Goal: Use online tool/utility: Utilize a website feature to perform a specific function

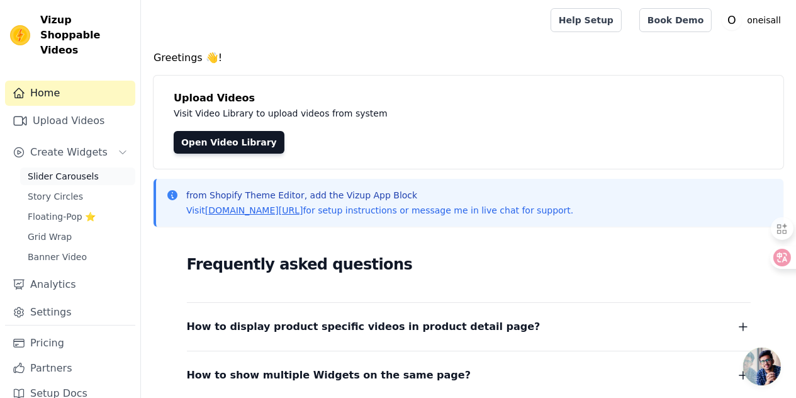
click at [42, 174] on span "Slider Carousels" at bounding box center [63, 176] width 71 height 13
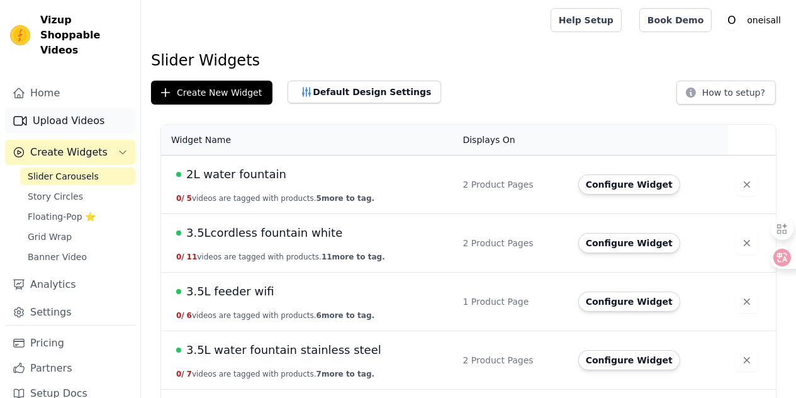
click at [60, 126] on link "Upload Videos" at bounding box center [70, 120] width 130 height 25
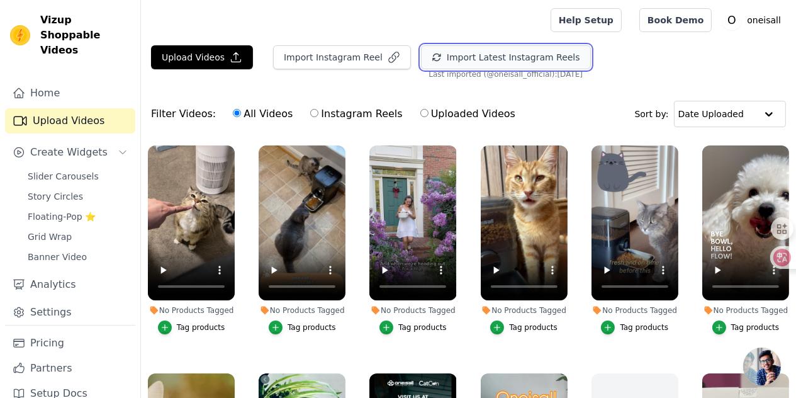
click at [471, 53] on button "Import Latest Instagram Reels" at bounding box center [506, 57] width 170 height 24
click at [64, 178] on span "Slider Carousels" at bounding box center [63, 176] width 71 height 13
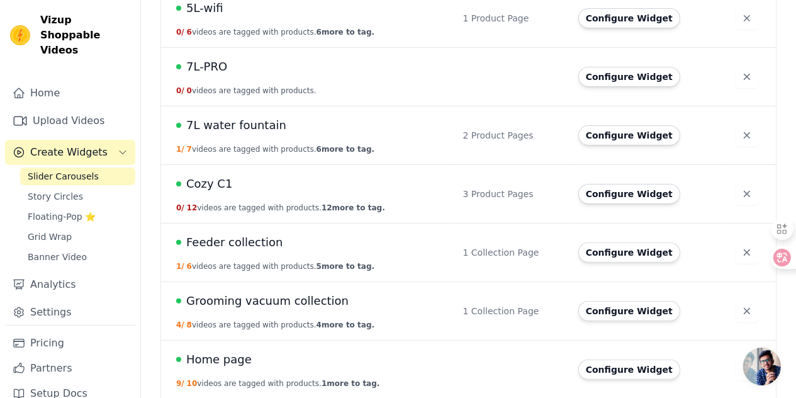
scroll to position [566, 0]
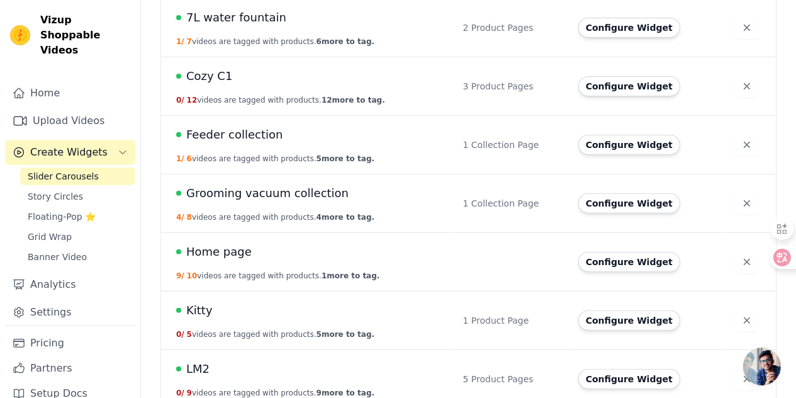
click at [246, 90] on td "Cozy C1 0 / 12 videos are tagged with products. 12 more to tag." at bounding box center [308, 86] width 295 height 59
click at [225, 75] on span "Cozy C1" at bounding box center [209, 76] width 46 height 18
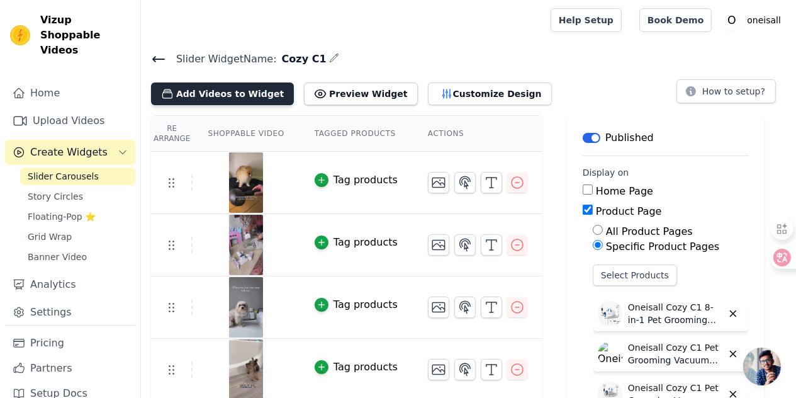
click at [210, 95] on button "Add Videos to Widget" at bounding box center [222, 93] width 143 height 23
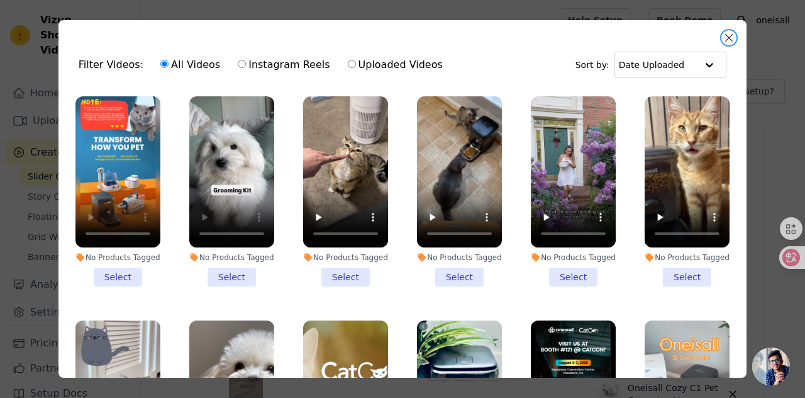
drag, startPoint x: 732, startPoint y: 35, endPoint x: 580, endPoint y: 99, distance: 165.6
click at [732, 36] on button "Close modal" at bounding box center [729, 37] width 15 height 15
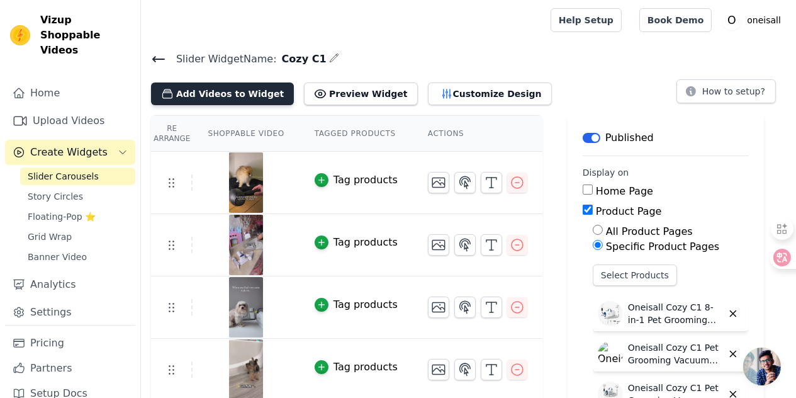
click at [210, 93] on button "Add Videos to Widget" at bounding box center [222, 93] width 143 height 23
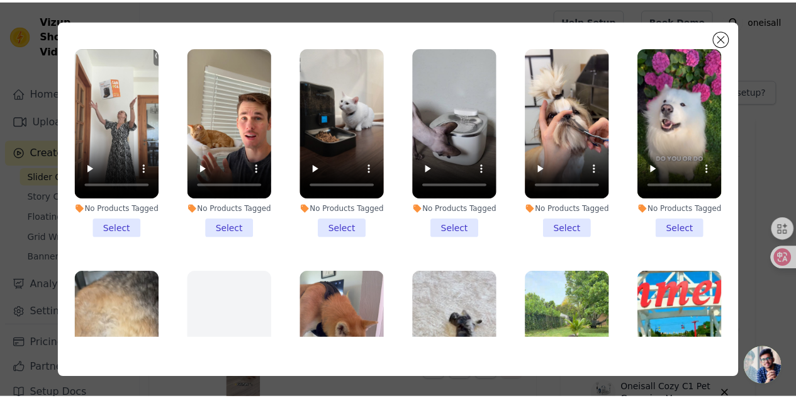
scroll to position [1510, 0]
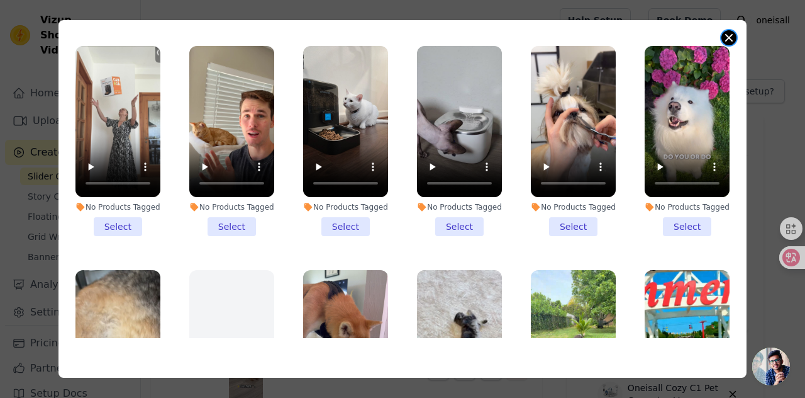
click at [734, 38] on button "Close modal" at bounding box center [729, 37] width 15 height 15
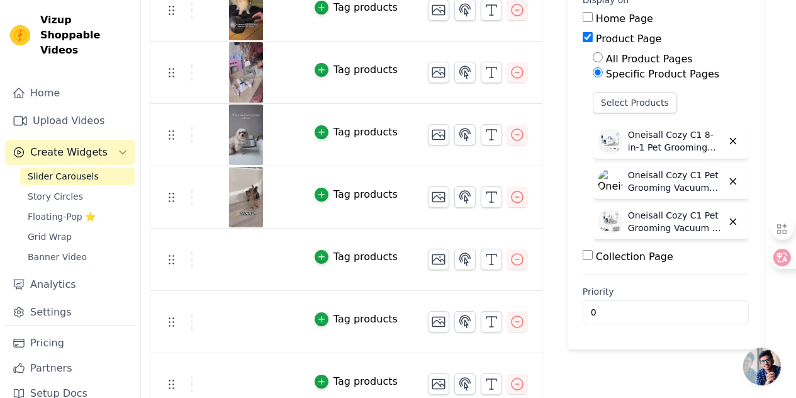
scroll to position [0, 0]
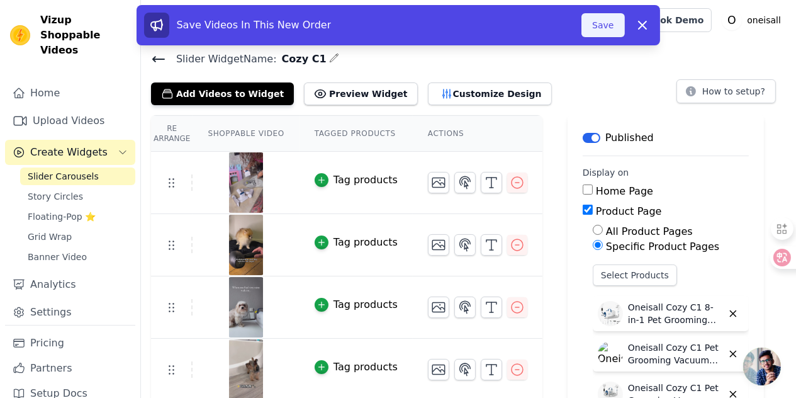
click at [589, 27] on button "Save" at bounding box center [602, 25] width 43 height 24
click at [597, 31] on button "Save" at bounding box center [602, 25] width 43 height 24
click at [603, 33] on button "Save" at bounding box center [602, 25] width 43 height 24
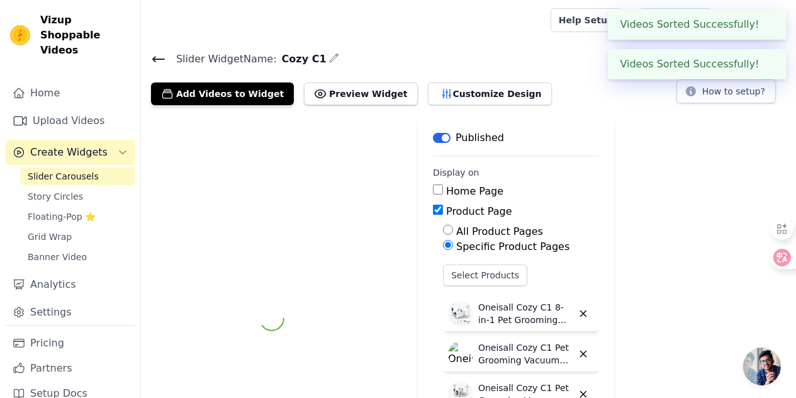
click at [154, 60] on icon at bounding box center [158, 59] width 15 height 15
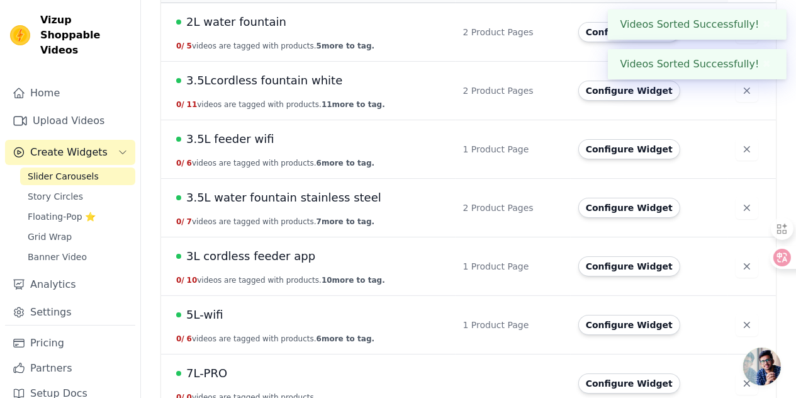
scroll to position [126, 0]
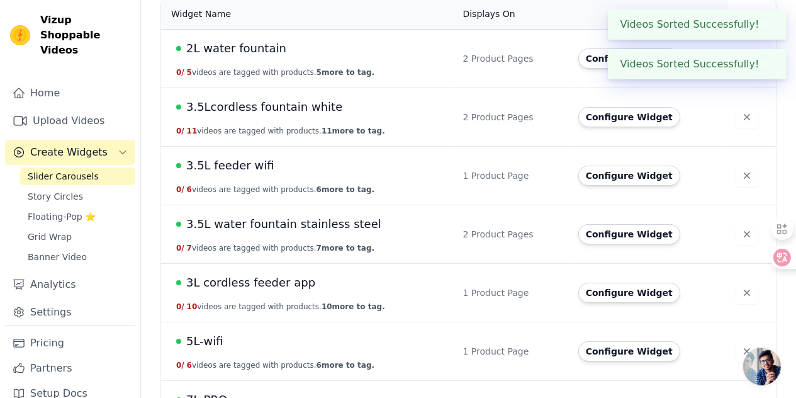
click at [270, 106] on span "3.5Lcordless fountain white" at bounding box center [264, 107] width 156 height 18
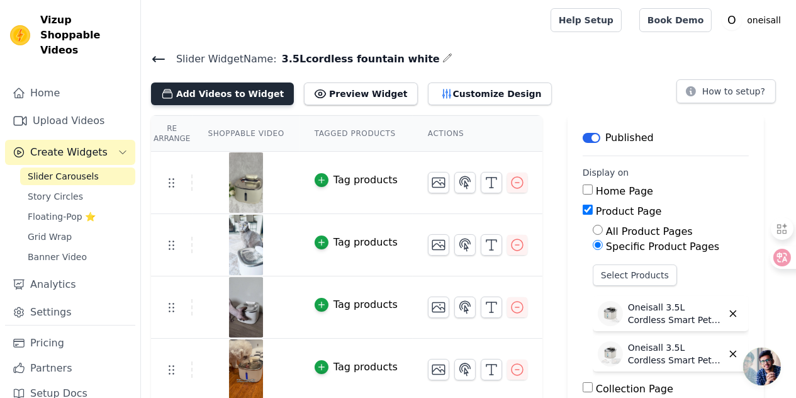
click at [228, 93] on button "Add Videos to Widget" at bounding box center [222, 93] width 143 height 23
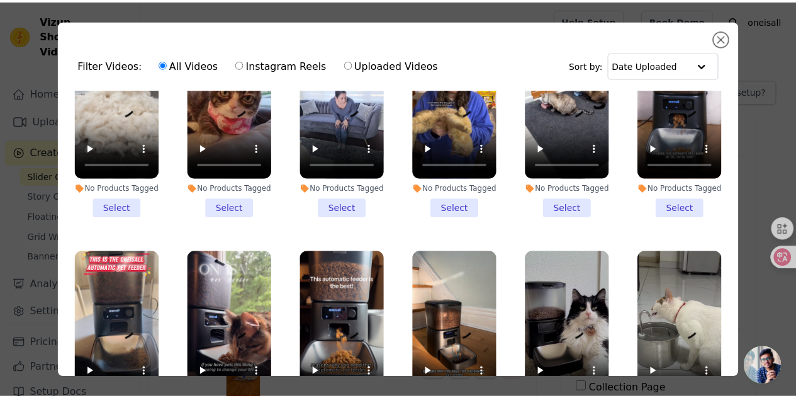
scroll to position [2769, 0]
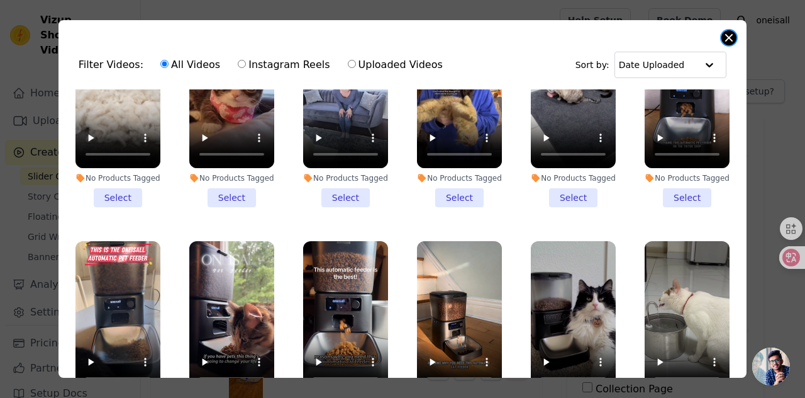
click at [729, 40] on button "Close modal" at bounding box center [729, 37] width 15 height 15
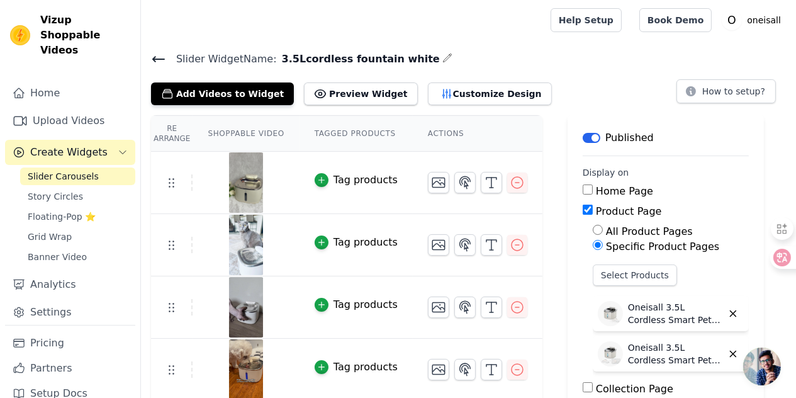
click at [154, 59] on icon at bounding box center [158, 59] width 11 height 5
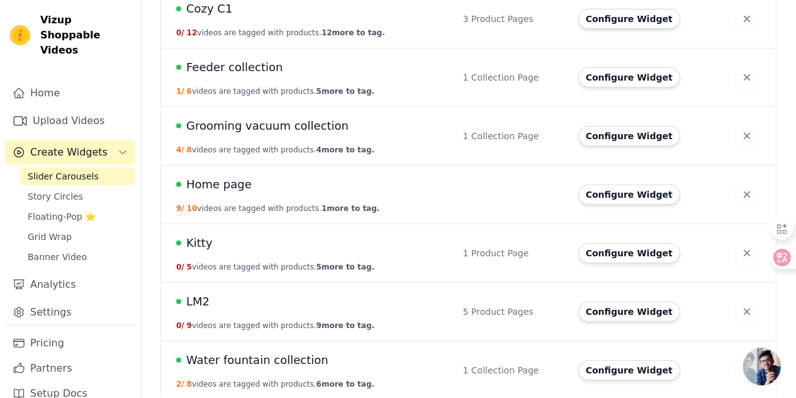
scroll to position [635, 0]
